Goal: Information Seeking & Learning: Learn about a topic

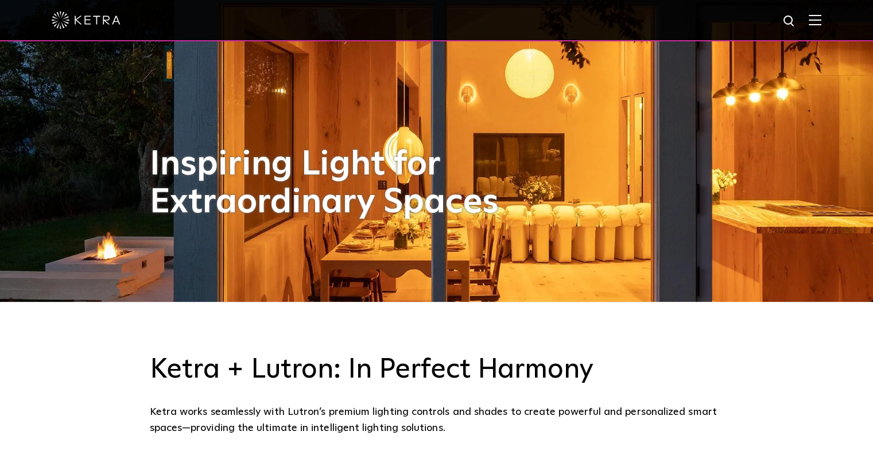
scroll to position [287, 0]
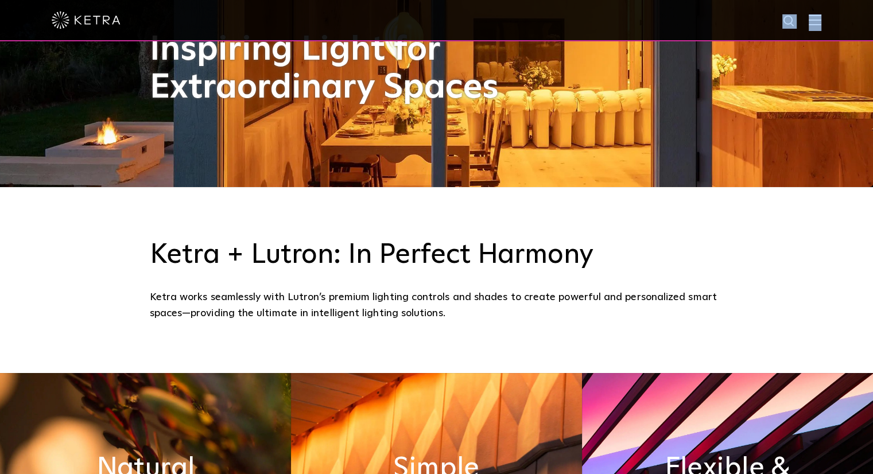
click at [822, 27] on div at bounding box center [436, 20] width 873 height 41
click at [821, 23] on img at bounding box center [815, 19] width 13 height 11
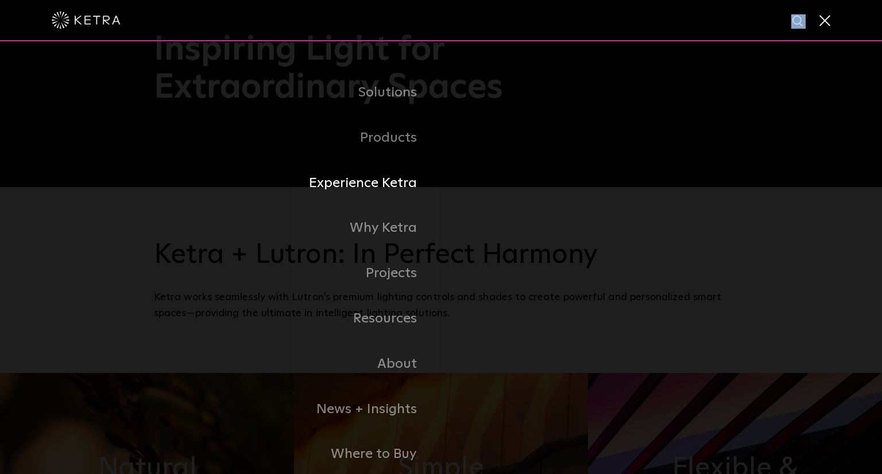
click at [378, 187] on link "Experience Ketra" at bounding box center [297, 183] width 287 height 45
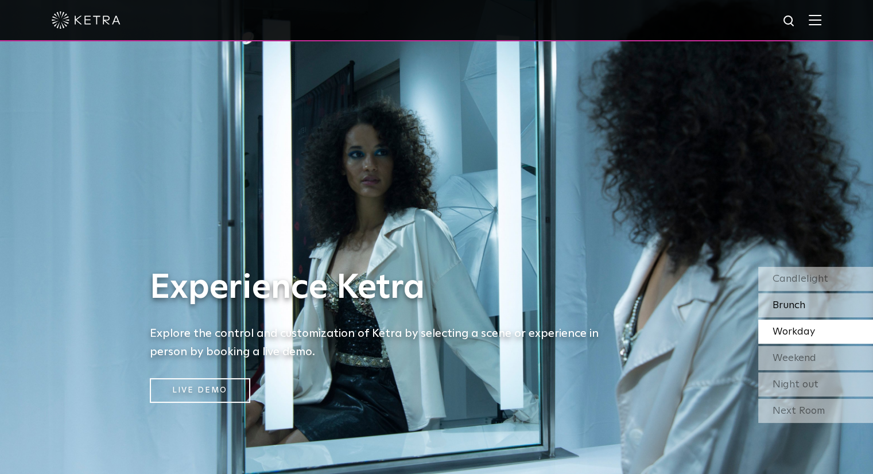
click at [802, 304] on span "Brunch" at bounding box center [789, 305] width 33 height 10
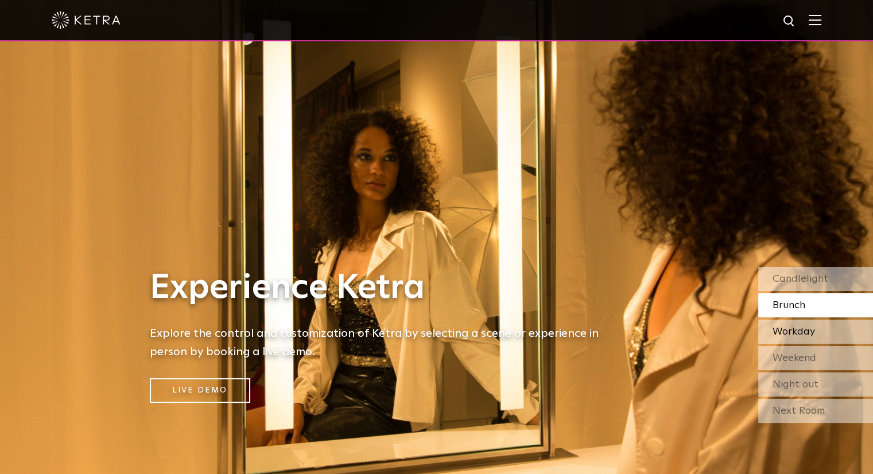
click at [804, 329] on span "Workday" at bounding box center [794, 332] width 42 height 10
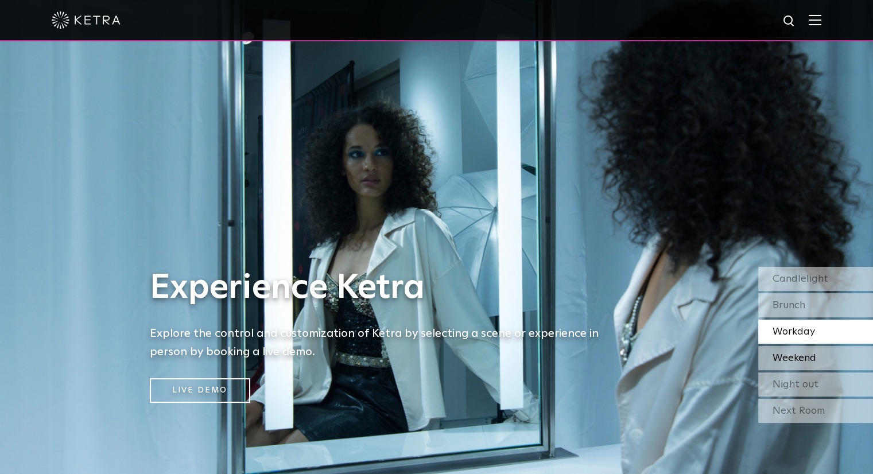
click at [801, 355] on span "Weekend" at bounding box center [795, 358] width 44 height 10
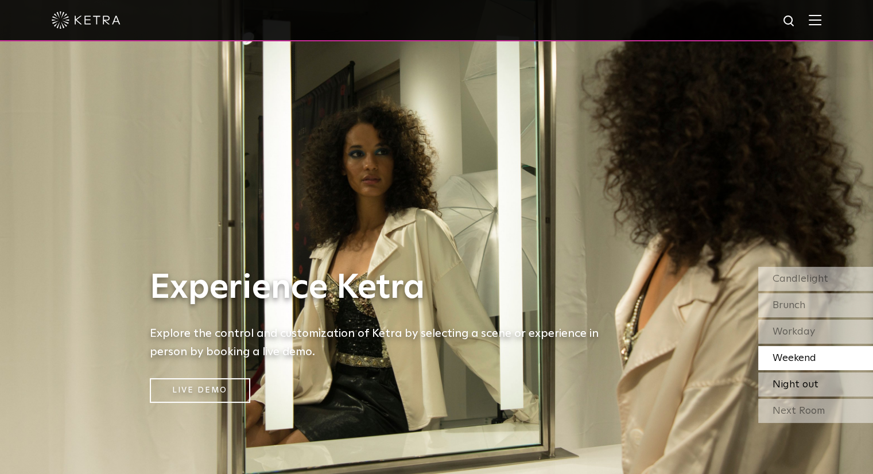
click at [801, 383] on span "Night out" at bounding box center [796, 384] width 46 height 10
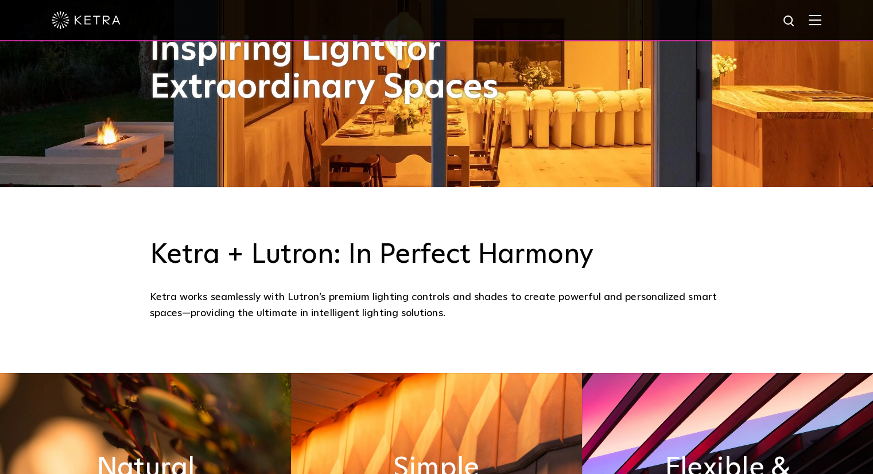
click at [821, 27] on div at bounding box center [437, 20] width 770 height 40
click at [820, 25] on img at bounding box center [815, 19] width 13 height 11
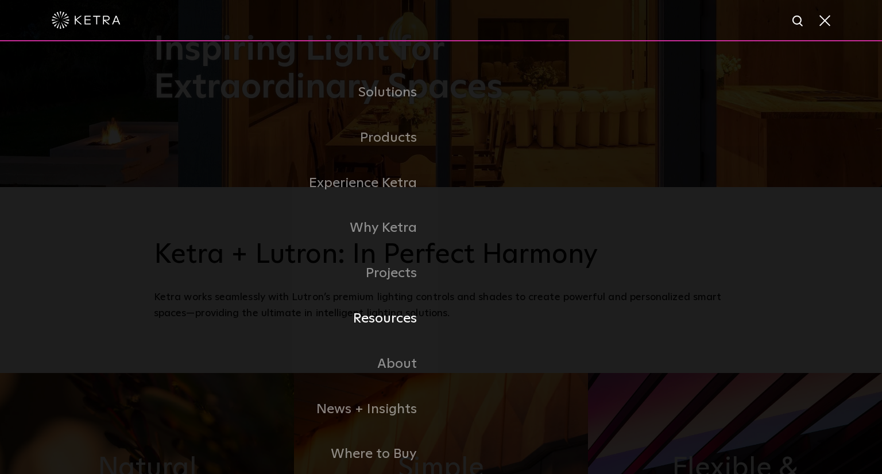
click at [385, 320] on link "Resources" at bounding box center [297, 318] width 287 height 45
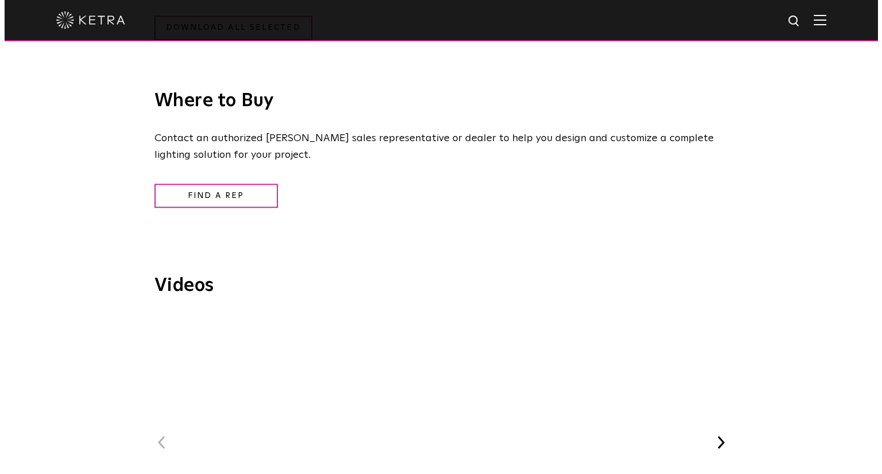
scroll to position [1378, 0]
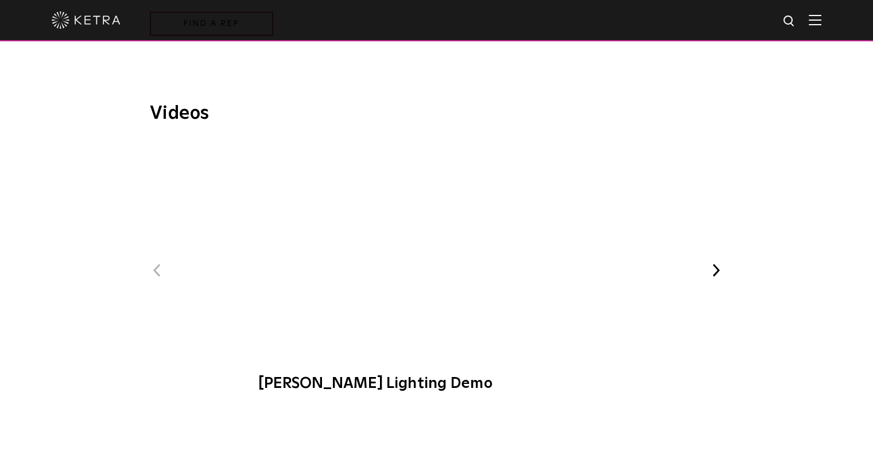
click at [435, 254] on span "[PERSON_NAME] Lighting Demo" at bounding box center [436, 273] width 386 height 261
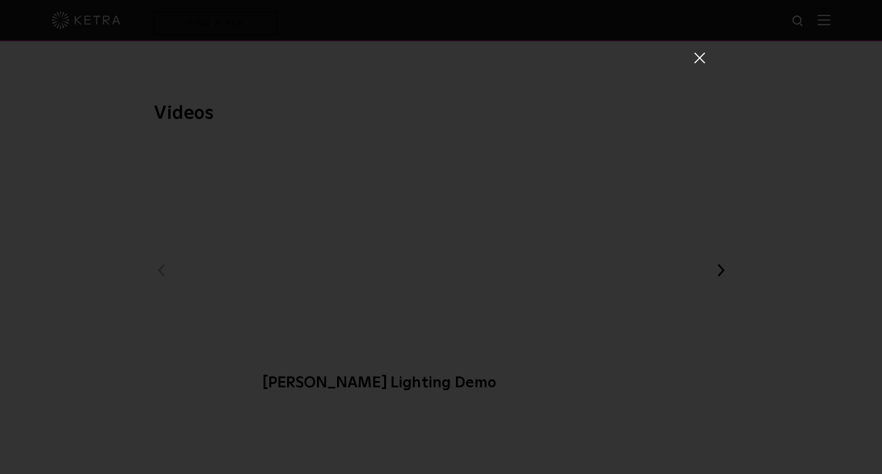
click at [575, 393] on div "[PERSON_NAME] Lighting Demo" at bounding box center [441, 254] width 528 height 474
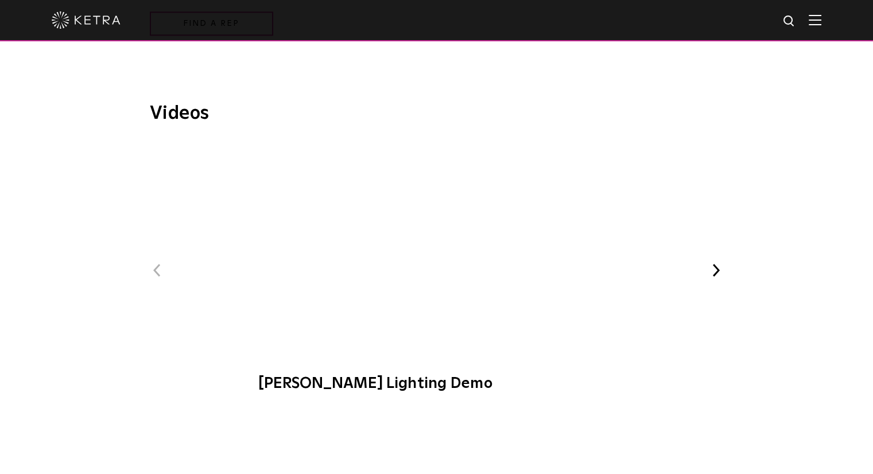
click at [654, 293] on span "[PERSON_NAME] at C-CAP Benefit" at bounding box center [541, 254] width 281 height 159
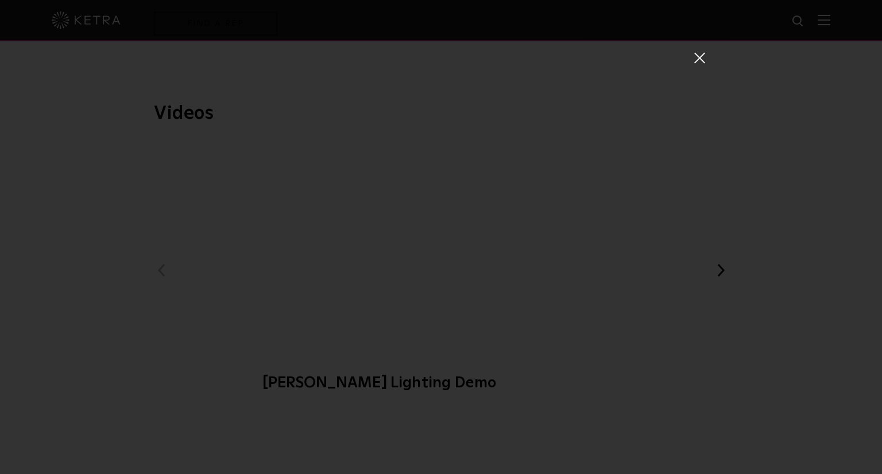
click at [692, 56] on span at bounding box center [698, 57] width 13 height 11
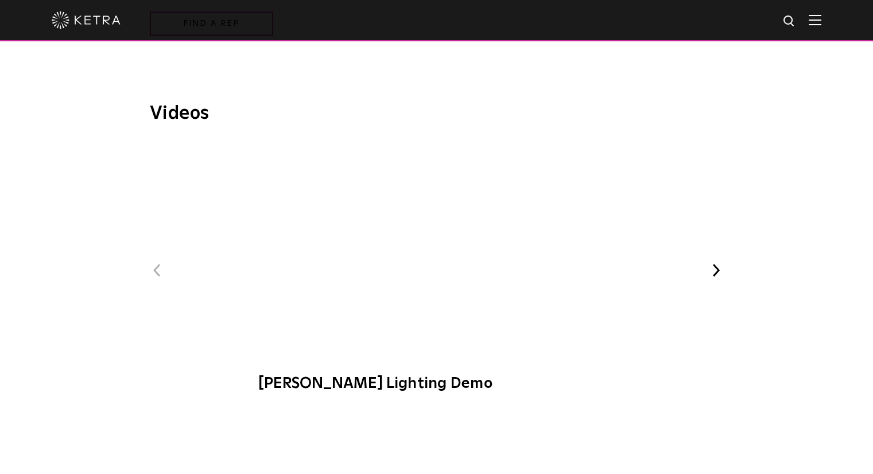
click at [439, 246] on span "[PERSON_NAME] Lighting Demo" at bounding box center [436, 273] width 386 height 261
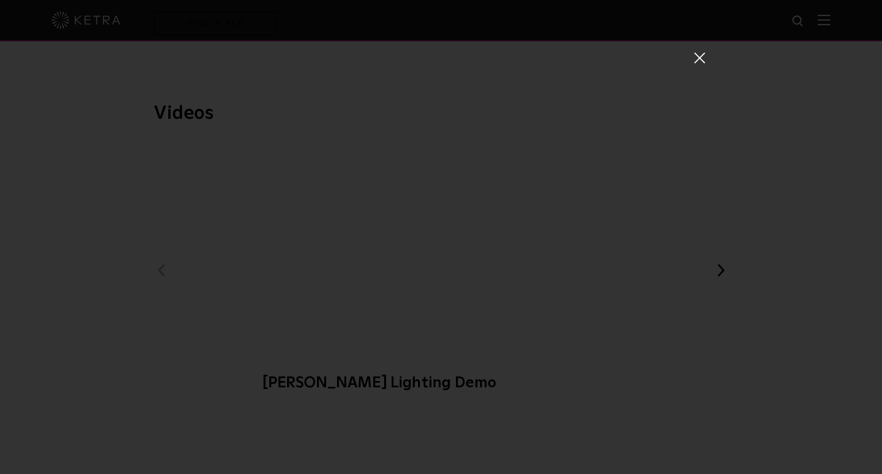
click at [527, 413] on div "[PERSON_NAME] Lighting Demo" at bounding box center [441, 254] width 528 height 474
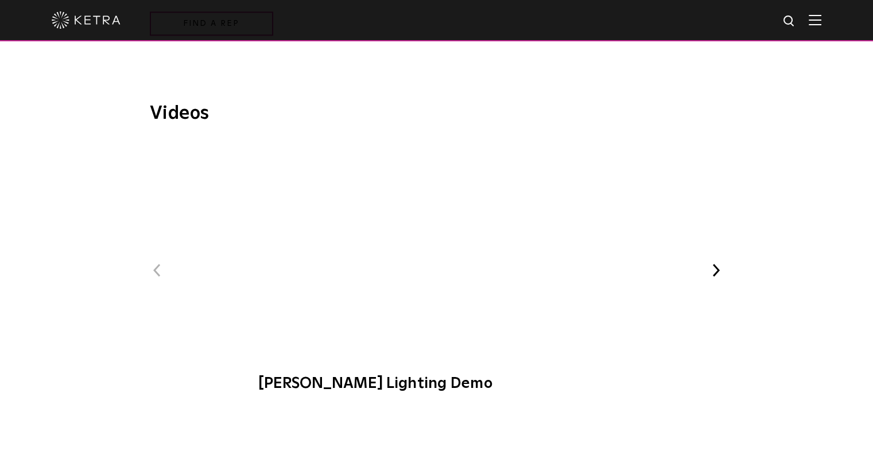
click at [427, 251] on span "[PERSON_NAME] Lighting Demo" at bounding box center [436, 273] width 386 height 261
